Goal: Information Seeking & Learning: Learn about a topic

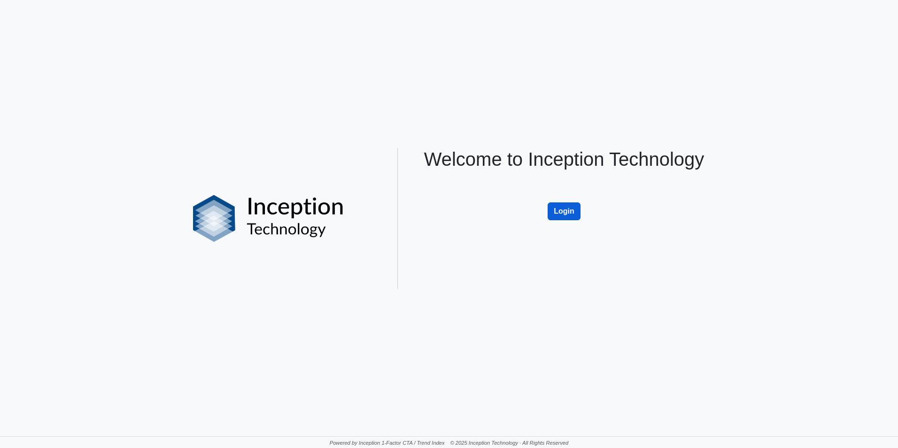
click at [570, 210] on button "Login" at bounding box center [563, 211] width 33 height 18
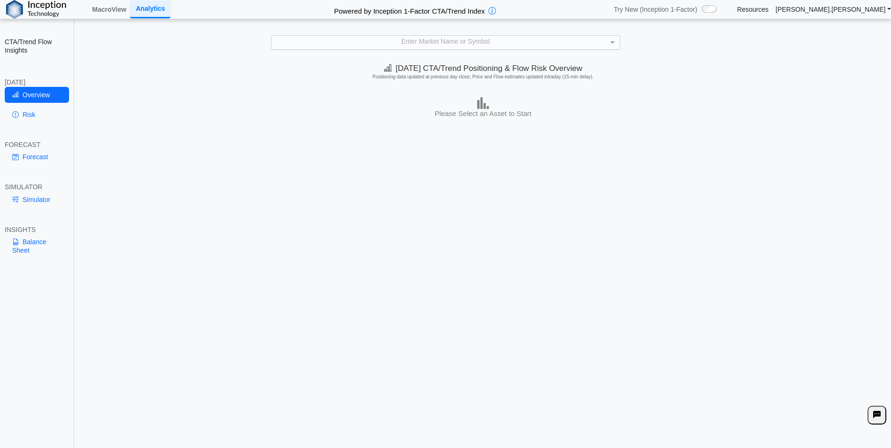
click at [401, 42] on div "Enter Market Name or Symbol" at bounding box center [445, 43] width 348 height 14
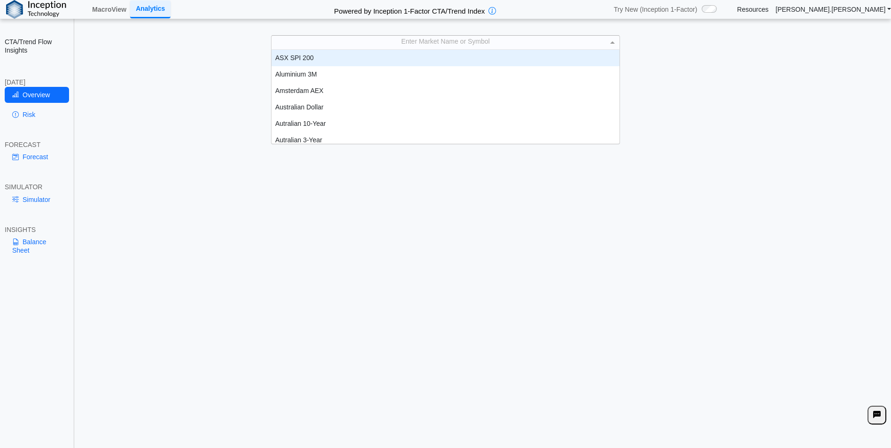
scroll to position [87, 341]
type input "**"
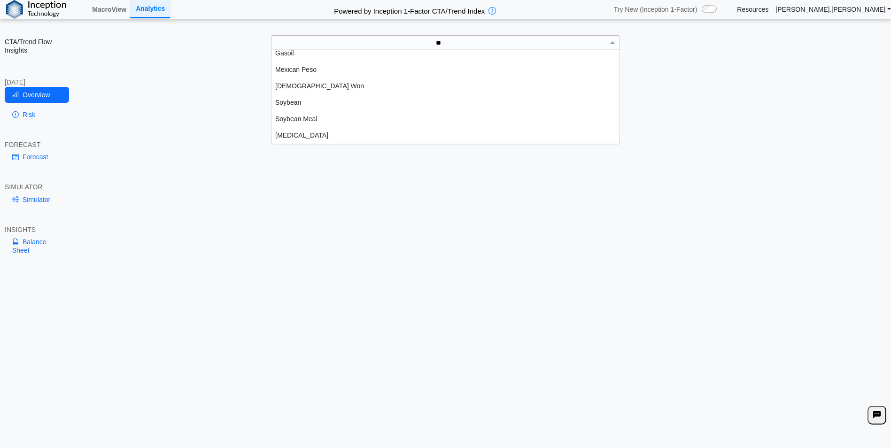
scroll to position [13, 0]
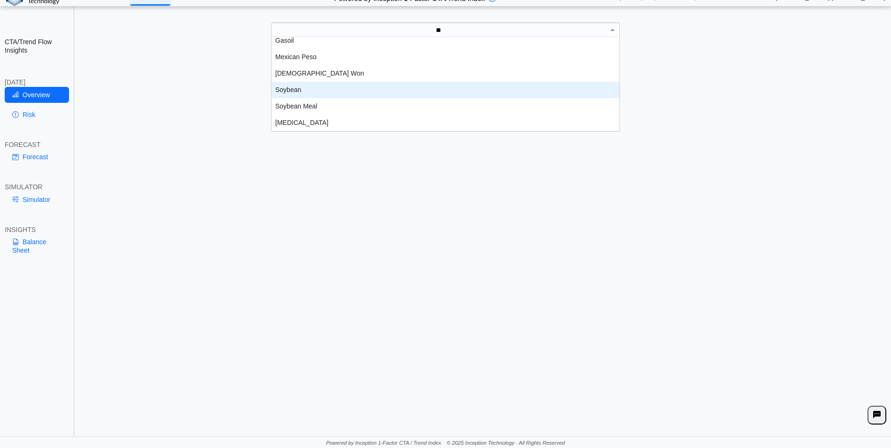
click at [294, 91] on div "Soybean" at bounding box center [445, 90] width 348 height 16
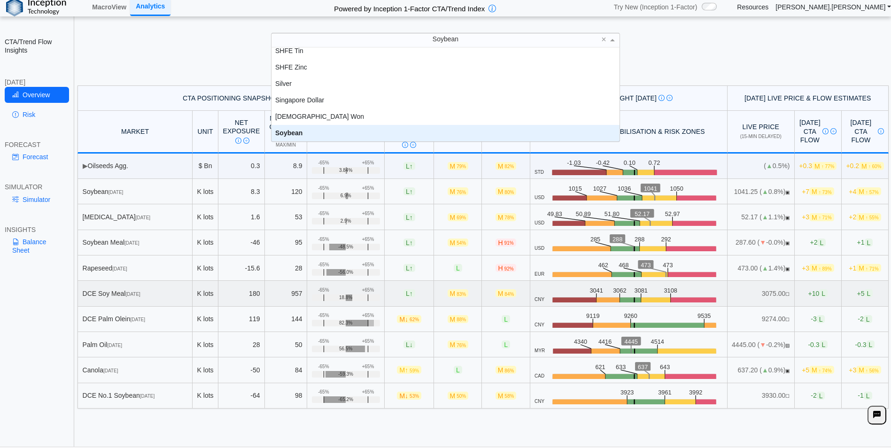
scroll to position [0, 0]
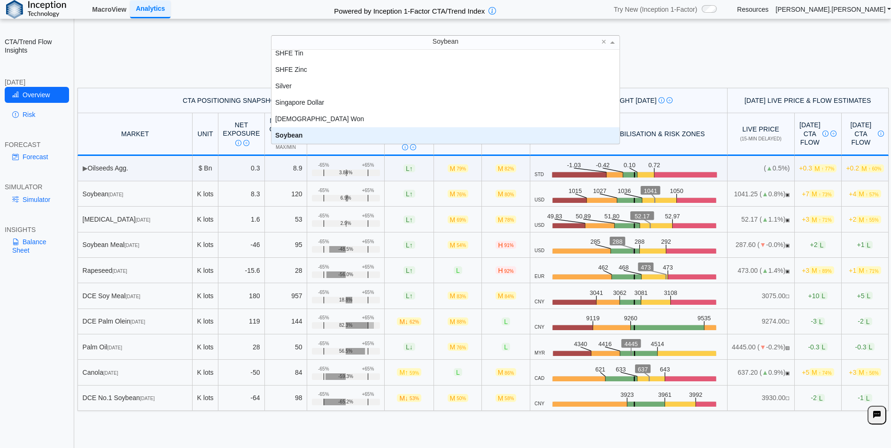
click at [110, 12] on link "MacroView" at bounding box center [109, 9] width 42 height 16
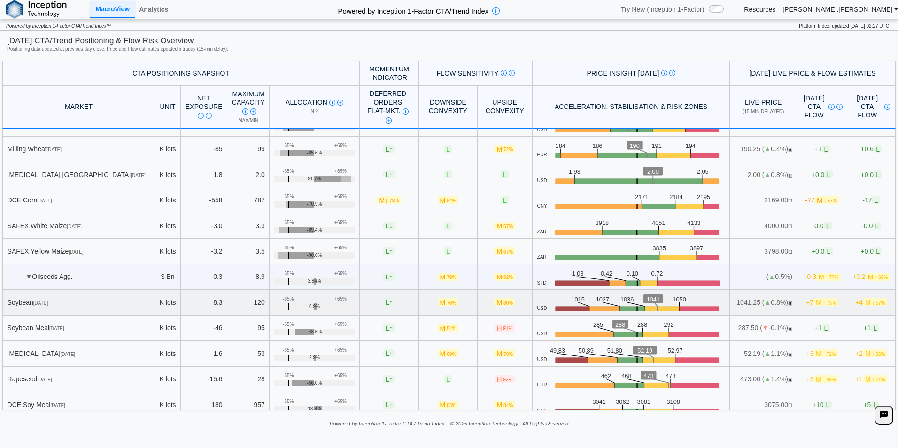
scroll to position [188, 0]
